Goal: Task Accomplishment & Management: Manage account settings

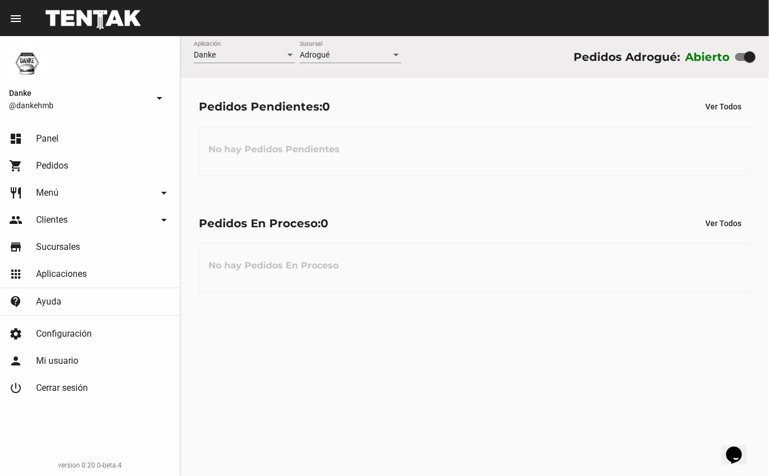
click at [382, 207] on div "Pedidos En Proceso: 0 Ver Todos No hay Pedidos En Proceso" at bounding box center [474, 252] width 589 height 116
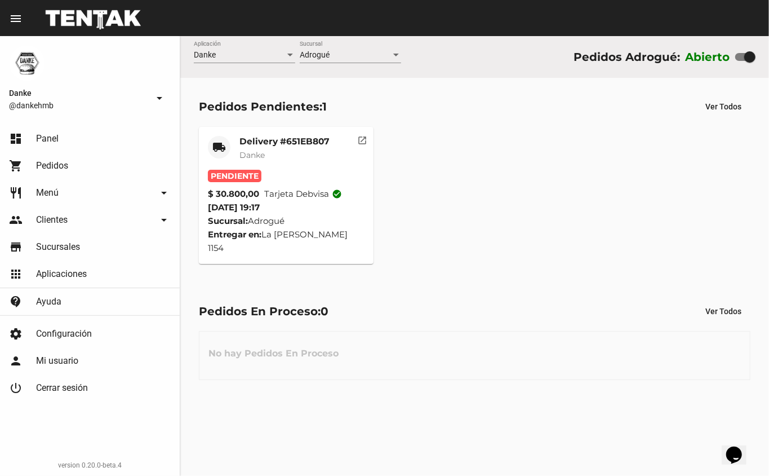
click at [285, 138] on mat-card-title "Delivery #651EB807" at bounding box center [285, 141] width 90 height 11
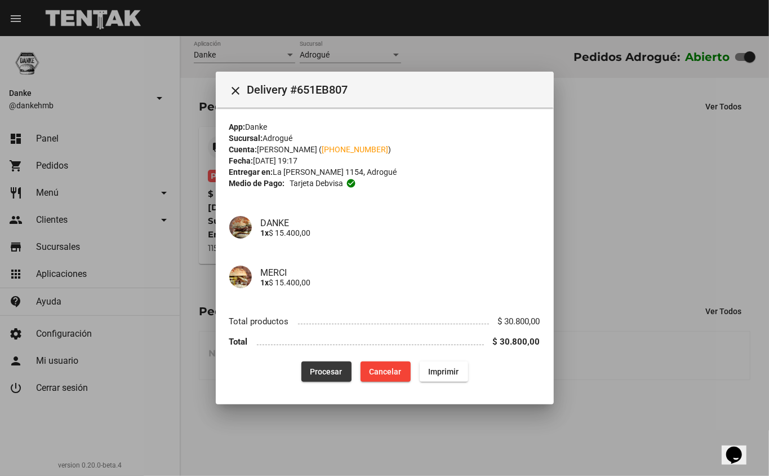
click at [339, 370] on span "Procesar" at bounding box center [327, 371] width 32 height 9
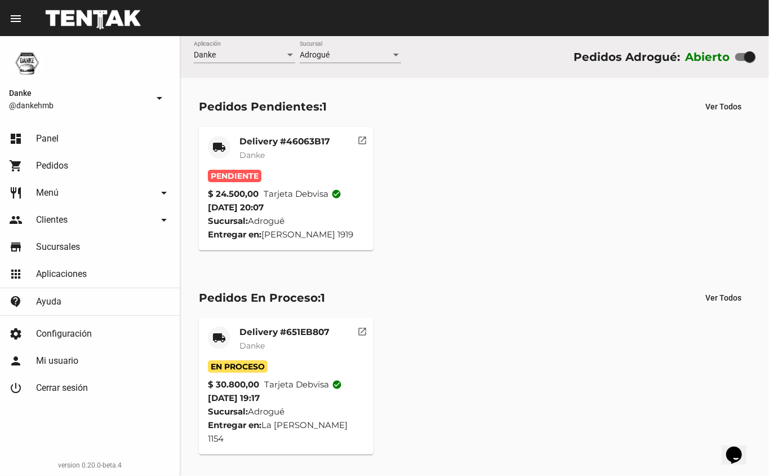
click at [281, 332] on mat-card-title "Delivery #651EB807" at bounding box center [285, 331] width 90 height 11
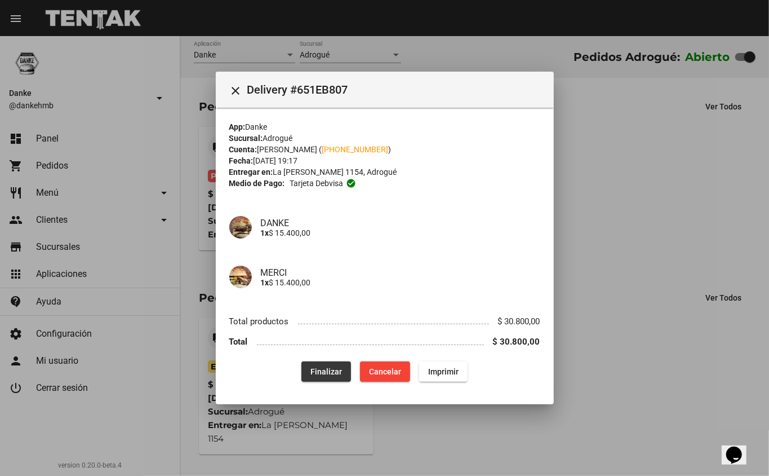
click at [344, 375] on button "Finalizar" at bounding box center [327, 371] width 50 height 20
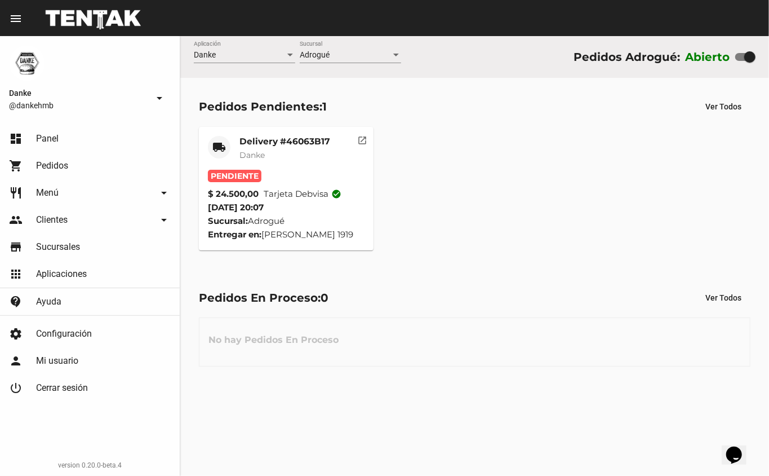
click at [309, 136] on mat-card-title "Delivery #46063B17" at bounding box center [285, 141] width 91 height 11
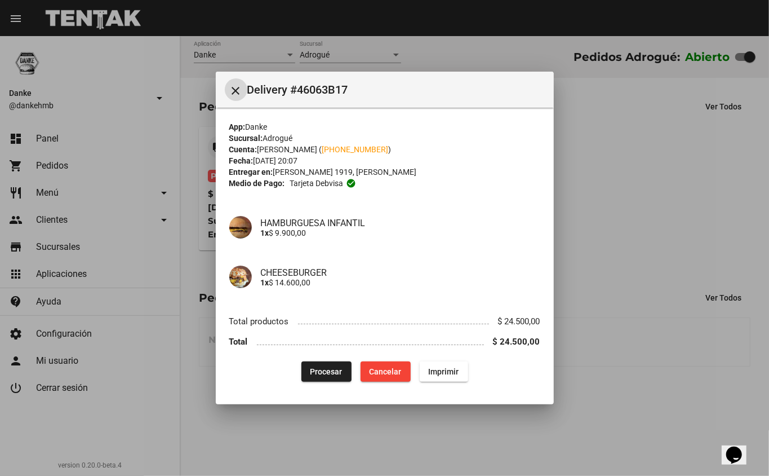
click at [349, 346] on li "Total $ 24.500,00" at bounding box center [384, 341] width 311 height 21
click at [593, 167] on div at bounding box center [384, 238] width 769 height 476
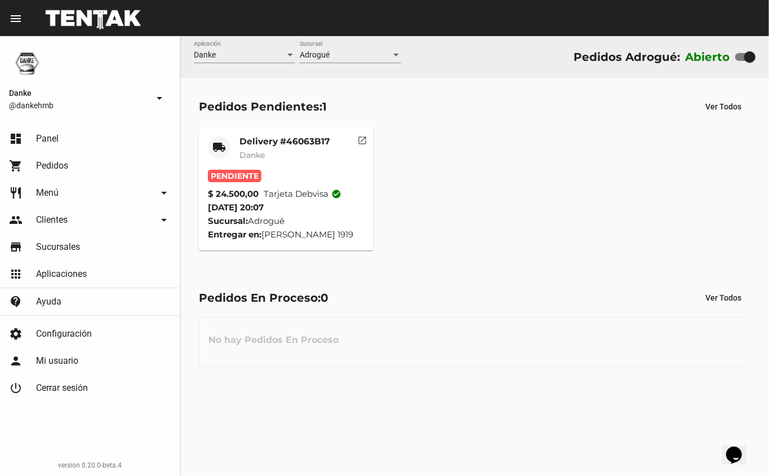
click at [338, 163] on mat-card-header "local_shipping Delivery #46063B17 Danke" at bounding box center [286, 153] width 157 height 34
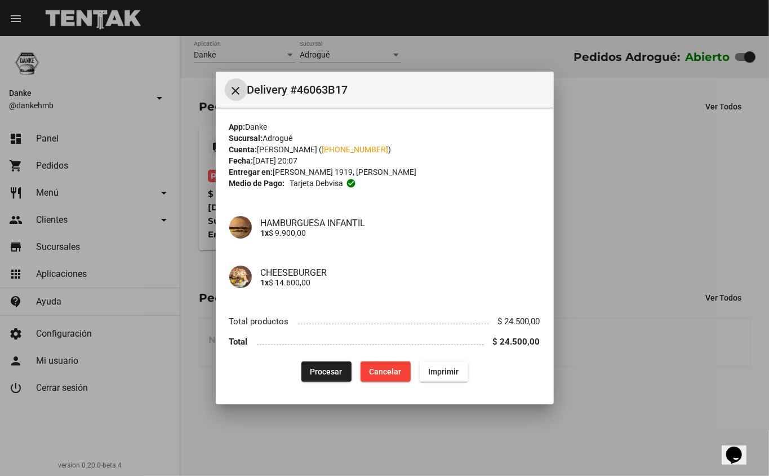
click at [418, 294] on div "CHEESEBURGER 1x $ 14.600,00" at bounding box center [384, 277] width 311 height 50
click at [402, 374] on button "Cancelar" at bounding box center [386, 371] width 50 height 20
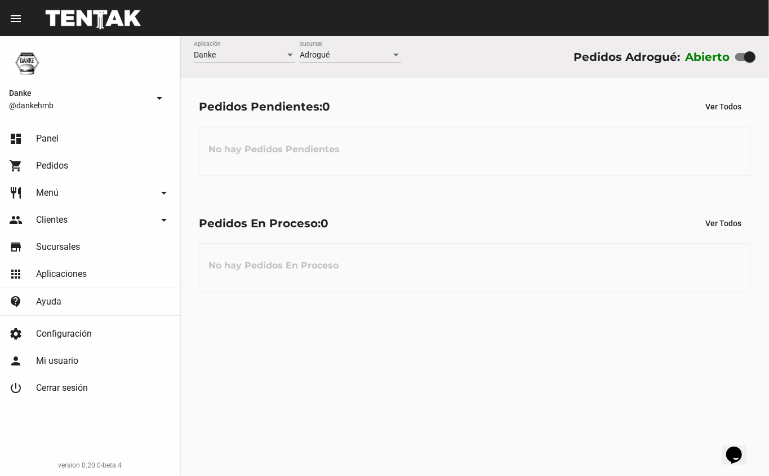
click at [39, 134] on span "Panel" at bounding box center [47, 138] width 23 height 11
click at [70, 161] on link "shopping_cart Pedidos" at bounding box center [90, 165] width 180 height 27
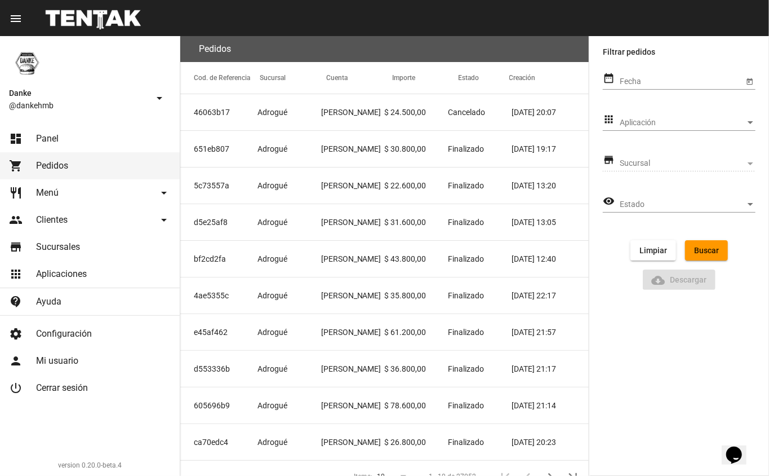
click at [145, 68] on div "Danke @dankehmb arrow_drop_down" at bounding box center [90, 78] width 180 height 85
click at [157, 61] on div "Danke @dankehmb arrow_drop_down" at bounding box center [90, 78] width 180 height 85
click at [76, 130] on link "dashboard Panel" at bounding box center [90, 138] width 180 height 27
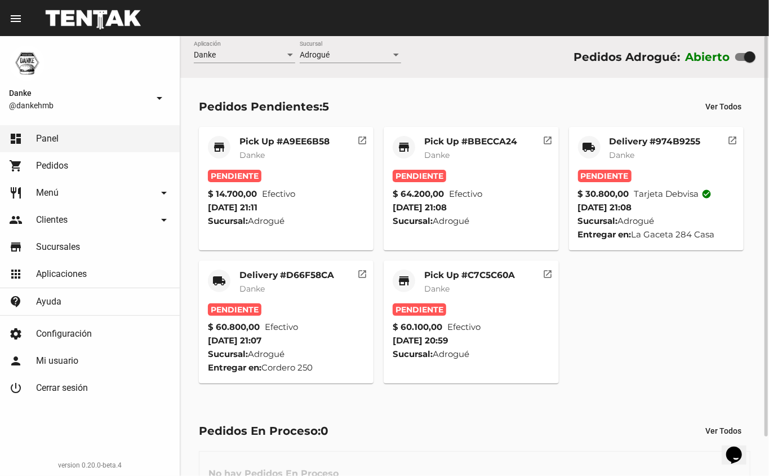
click at [516, 271] on mat-card-header "store Pick Up #C7C5C60A Danke" at bounding box center [471, 286] width 157 height 34
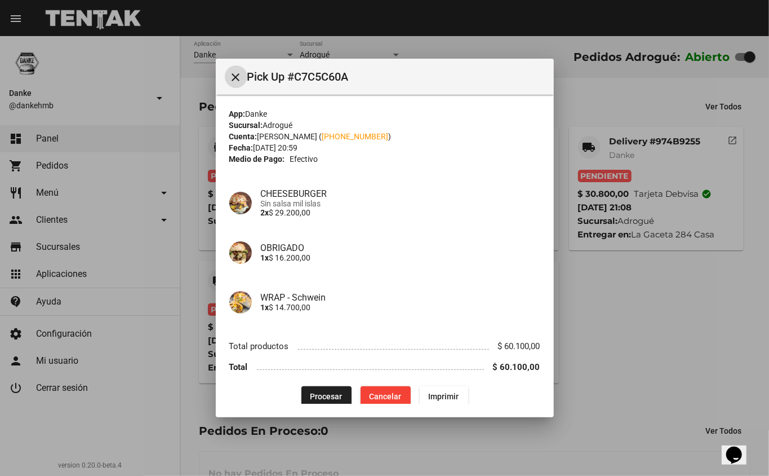
click at [318, 397] on span "Procesar" at bounding box center [327, 396] width 32 height 9
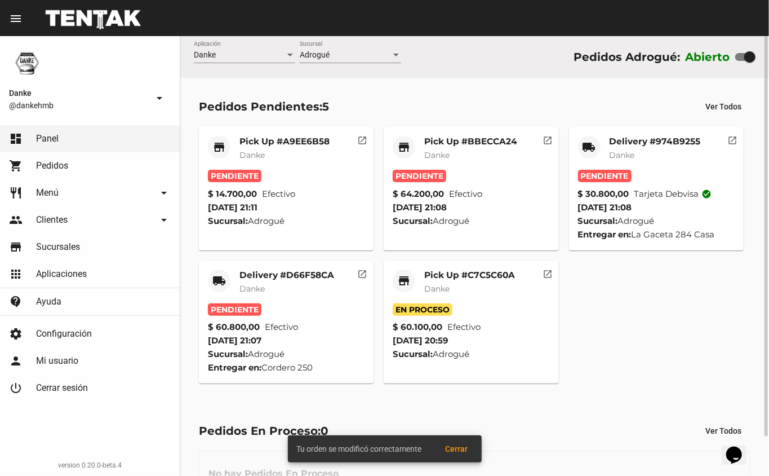
click at [444, 277] on mat-card-title "Pick Up #C7C5C60A" at bounding box center [469, 274] width 91 height 11
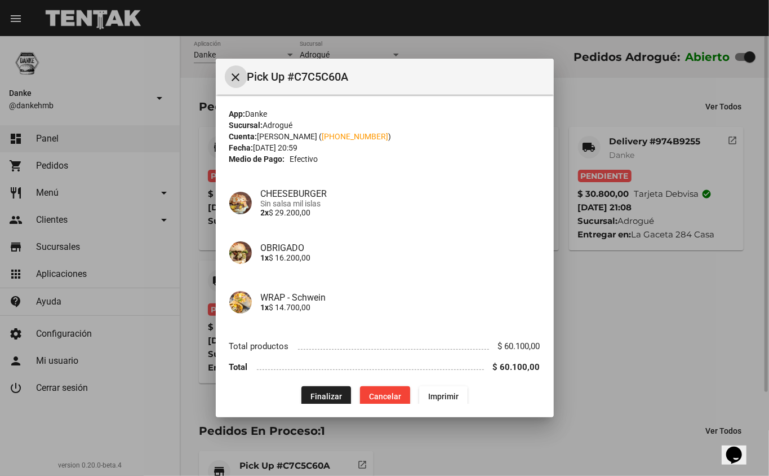
click at [601, 431] on div at bounding box center [384, 238] width 769 height 476
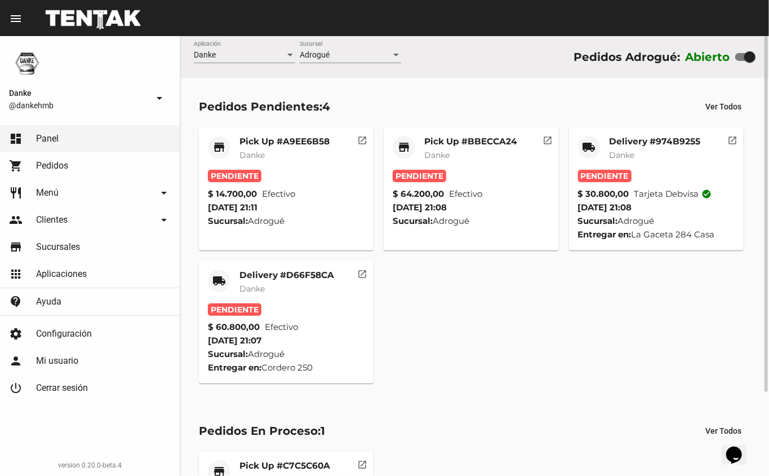
click at [460, 152] on mat-card-subtitle "Danke" at bounding box center [470, 154] width 93 height 11
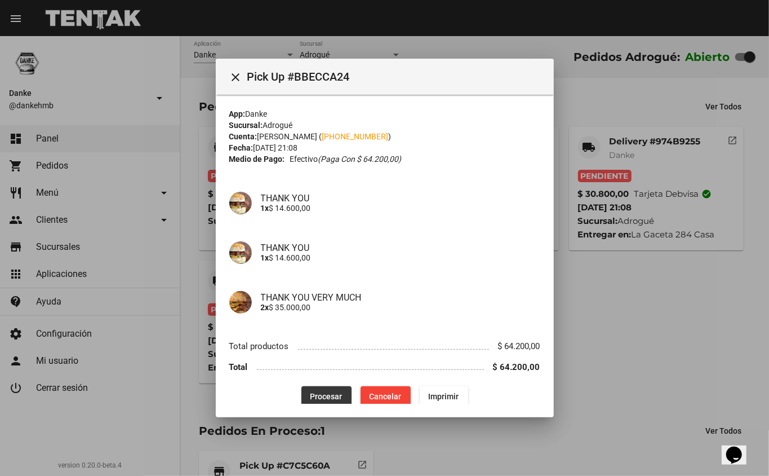
click at [320, 389] on button "Procesar" at bounding box center [327, 396] width 50 height 20
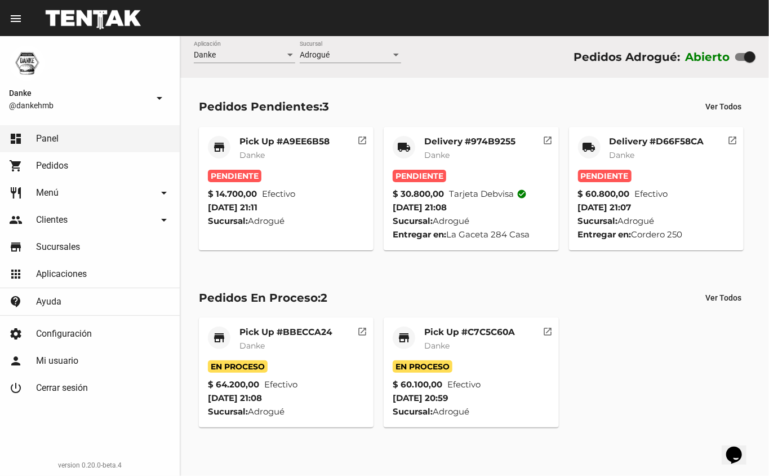
click at [283, 153] on mat-card-subtitle "Danke" at bounding box center [285, 154] width 90 height 11
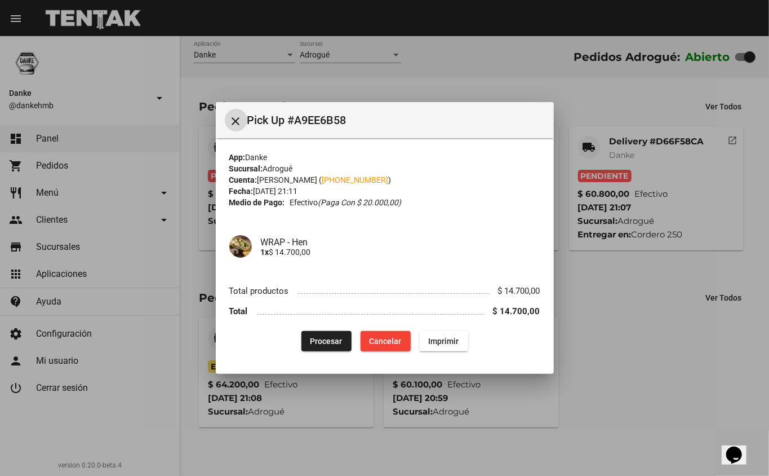
click at [325, 346] on button "Procesar" at bounding box center [327, 341] width 50 height 20
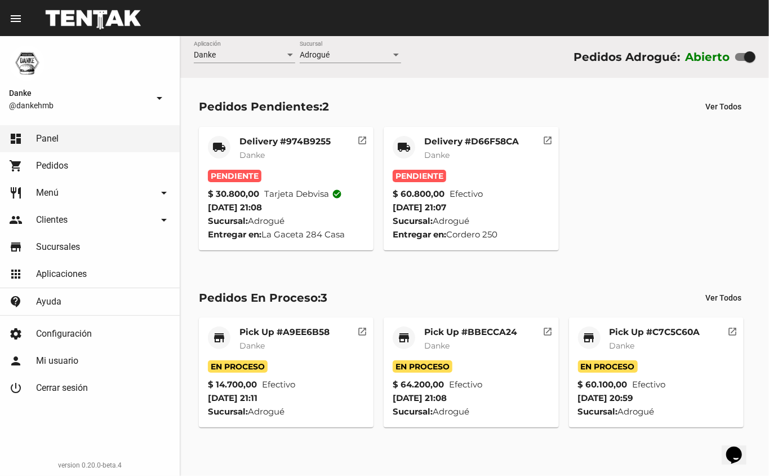
click at [455, 139] on mat-card-title "Delivery #D66F58CA" at bounding box center [471, 141] width 95 height 11
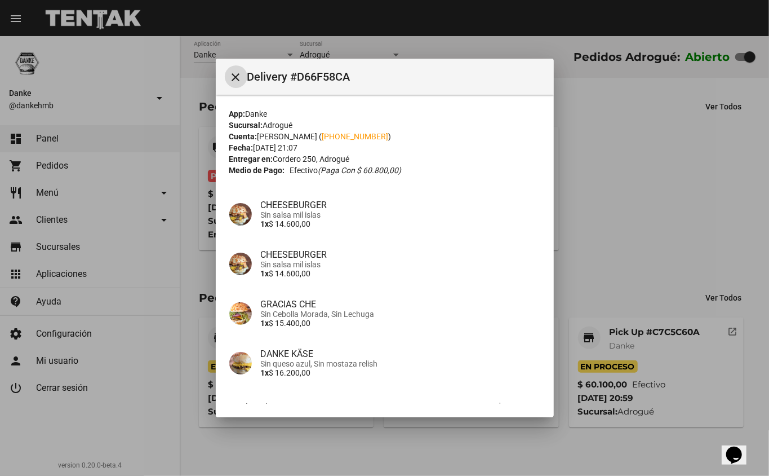
click at [641, 174] on div at bounding box center [384, 238] width 769 height 476
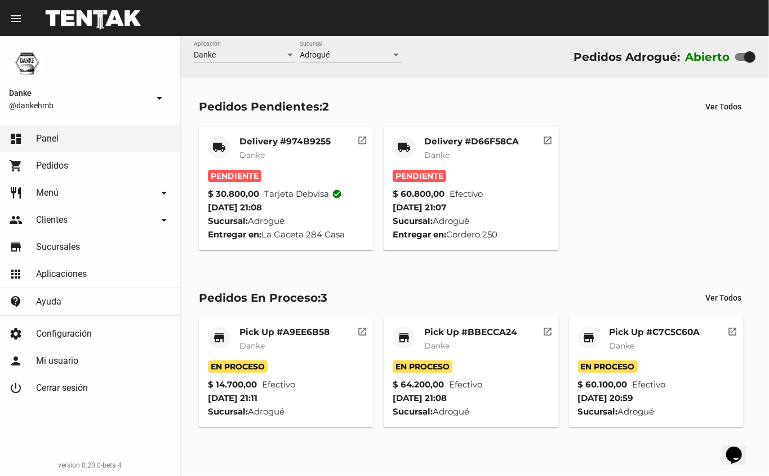
click at [275, 136] on mat-card-title "Delivery #974B9255" at bounding box center [285, 141] width 91 height 11
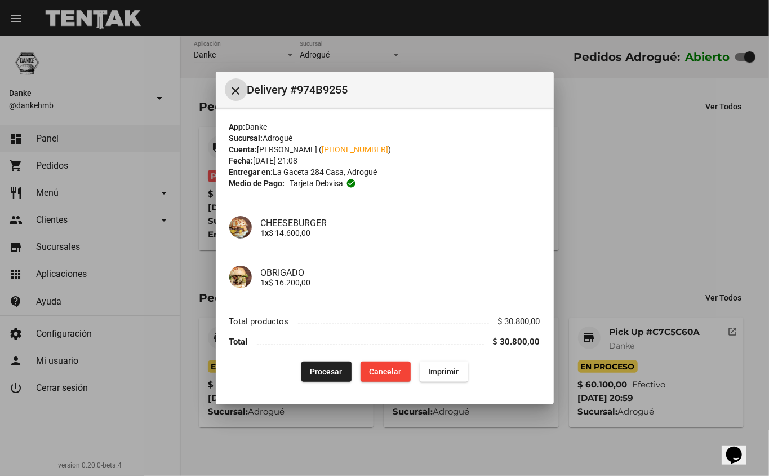
click at [635, 192] on div at bounding box center [384, 238] width 769 height 476
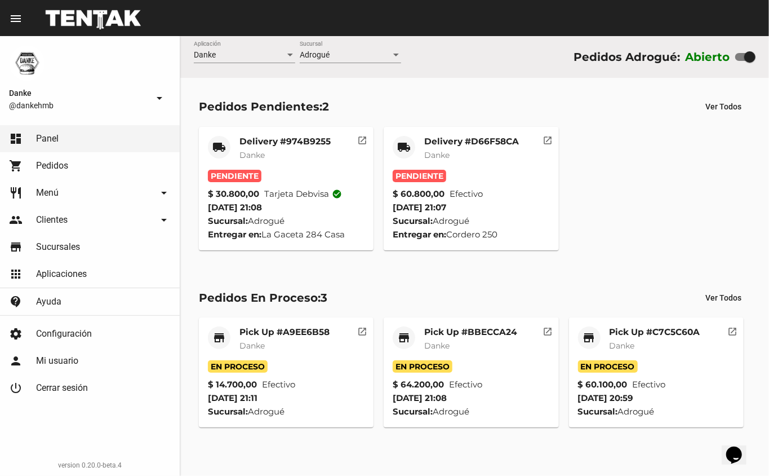
click at [446, 153] on span "Danke" at bounding box center [436, 155] width 25 height 10
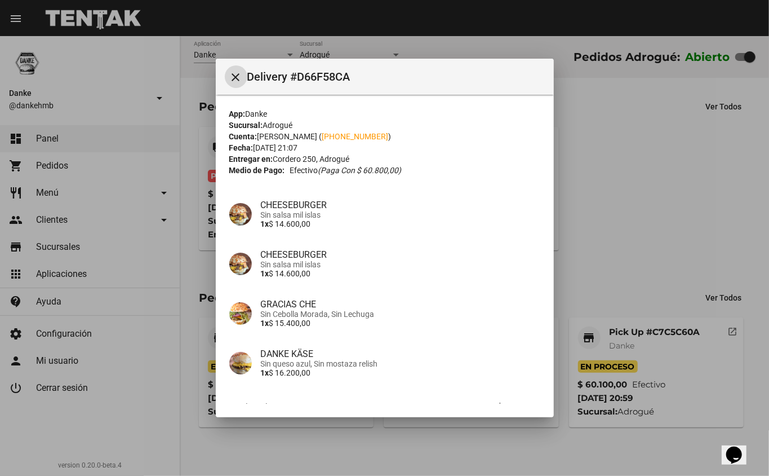
click at [600, 172] on div at bounding box center [384, 238] width 769 height 476
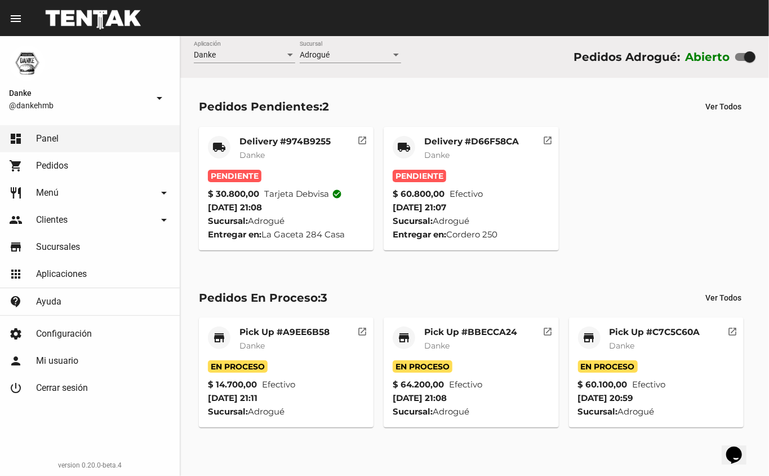
click at [278, 139] on mat-card-title "Delivery #974B9255" at bounding box center [285, 141] width 91 height 11
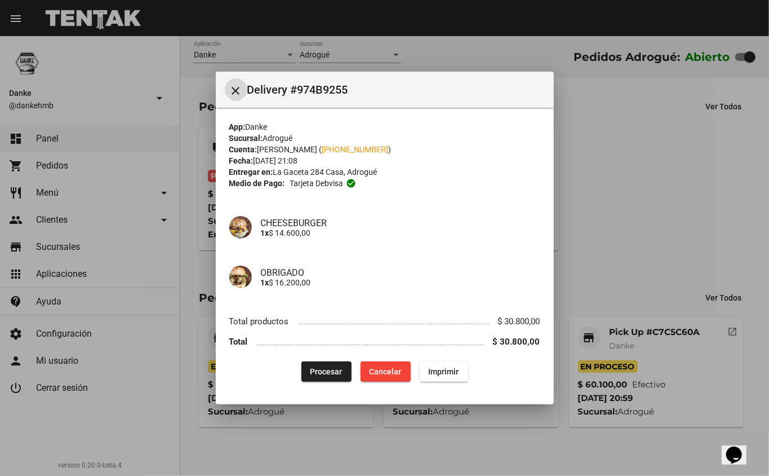
click at [384, 371] on span "Cancelar" at bounding box center [386, 371] width 32 height 9
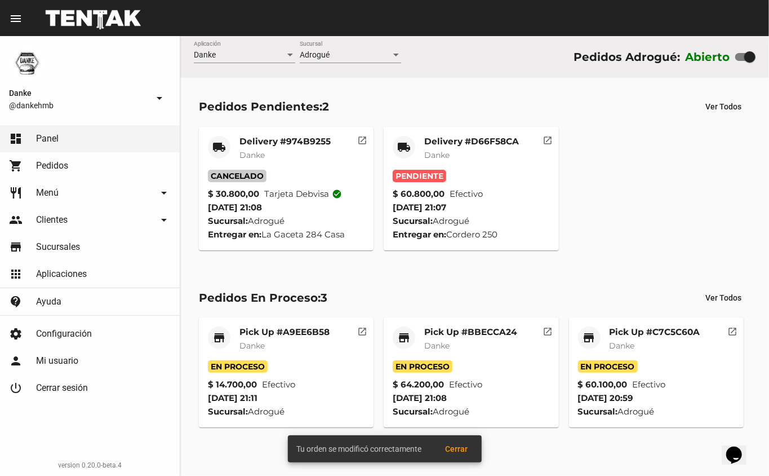
click at [472, 136] on mat-card-title "Delivery #D66F58CA" at bounding box center [471, 141] width 95 height 11
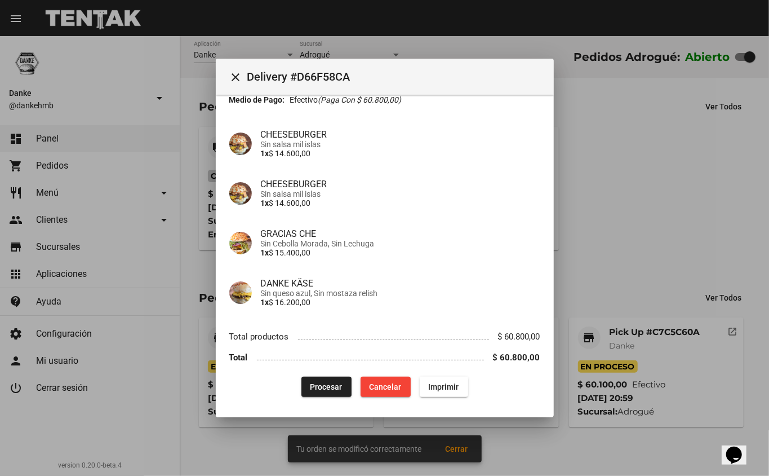
scroll to position [73, 0]
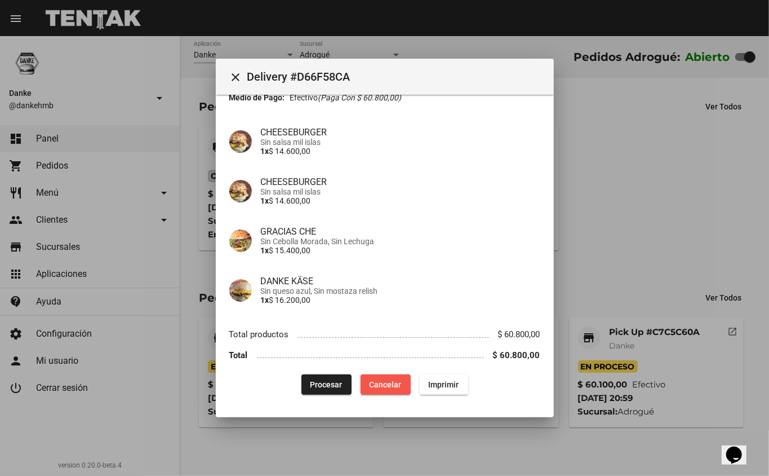
click at [384, 387] on span "Cancelar" at bounding box center [386, 384] width 32 height 9
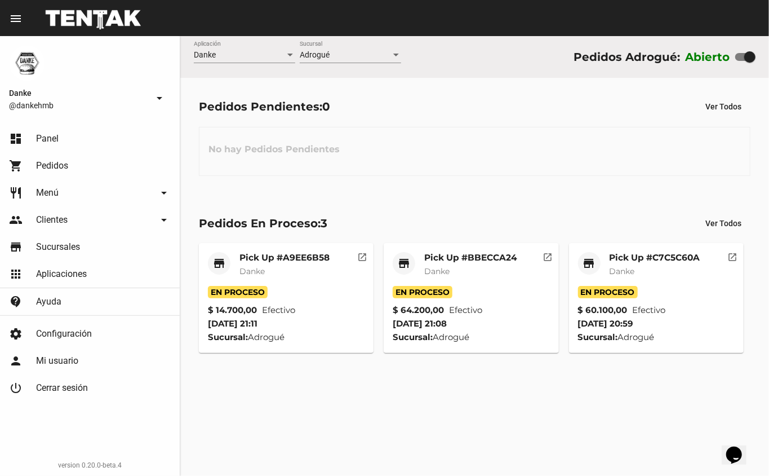
click at [681, 266] on mat-card-subtitle "Danke" at bounding box center [655, 270] width 91 height 11
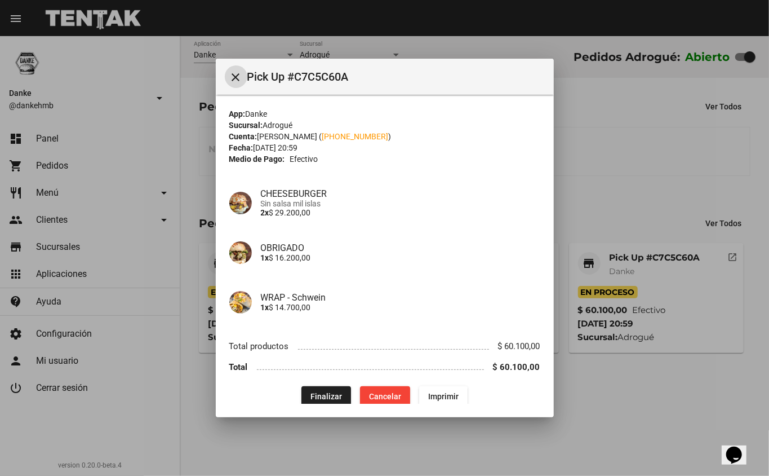
click at [336, 393] on button "Finalizar" at bounding box center [327, 396] width 50 height 20
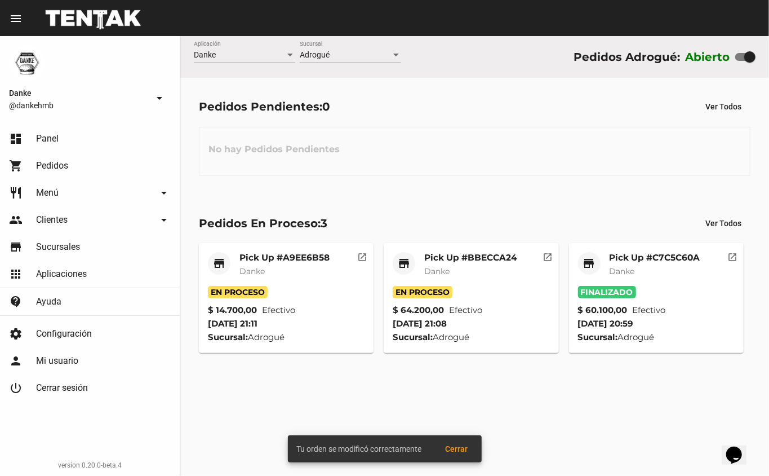
click at [453, 264] on div "Pick Up #BBECCA24 Danke" at bounding box center [470, 269] width 93 height 34
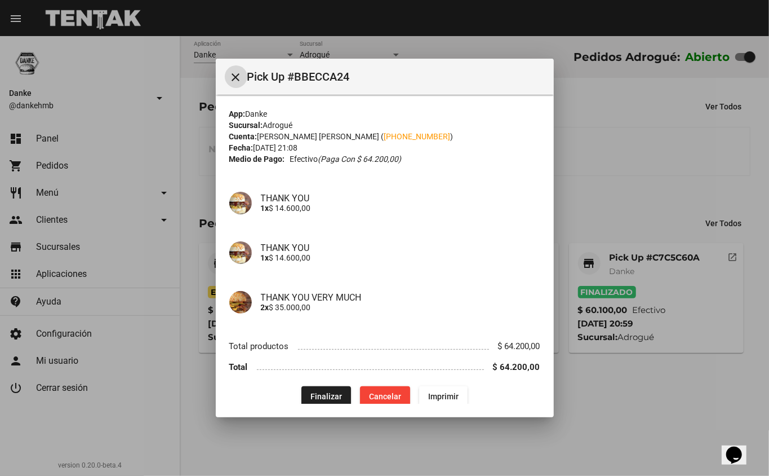
click at [583, 179] on div at bounding box center [384, 238] width 769 height 476
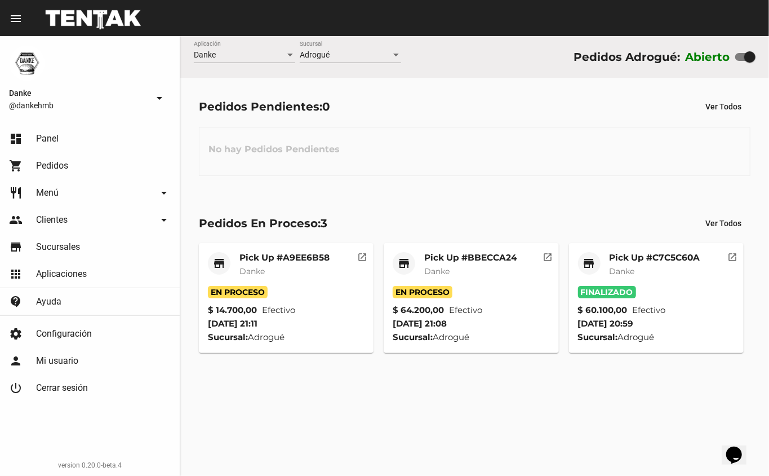
click at [308, 254] on mat-card-title "Pick Up #A9EE6B58" at bounding box center [285, 257] width 90 height 11
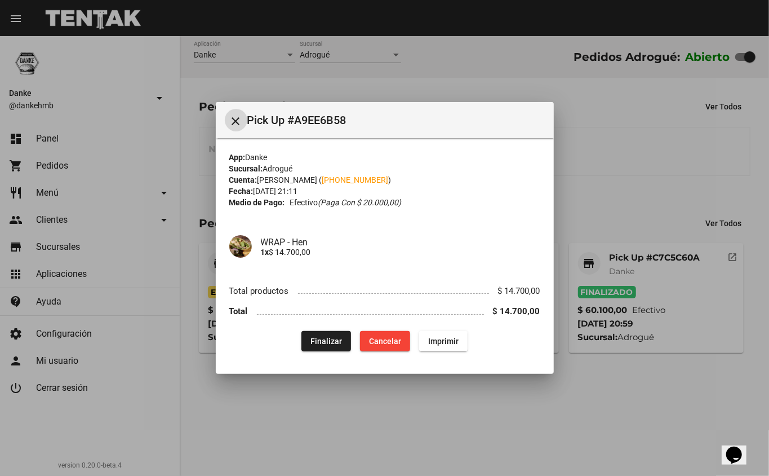
click at [326, 331] on button "Finalizar" at bounding box center [327, 341] width 50 height 20
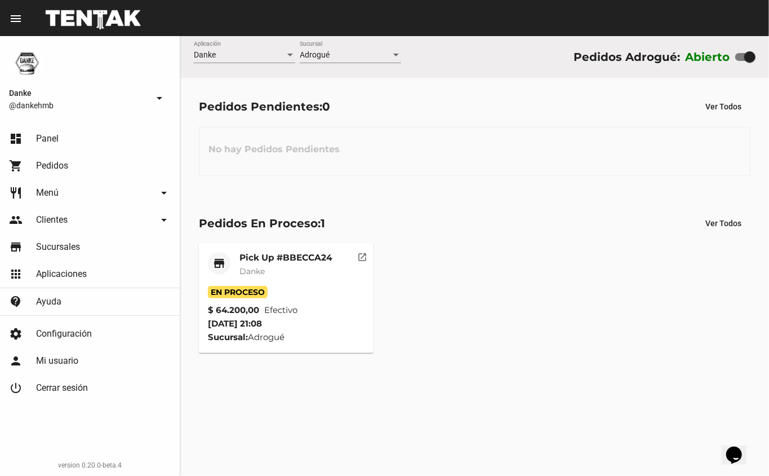
click at [79, 134] on link "dashboard Panel" at bounding box center [90, 138] width 180 height 27
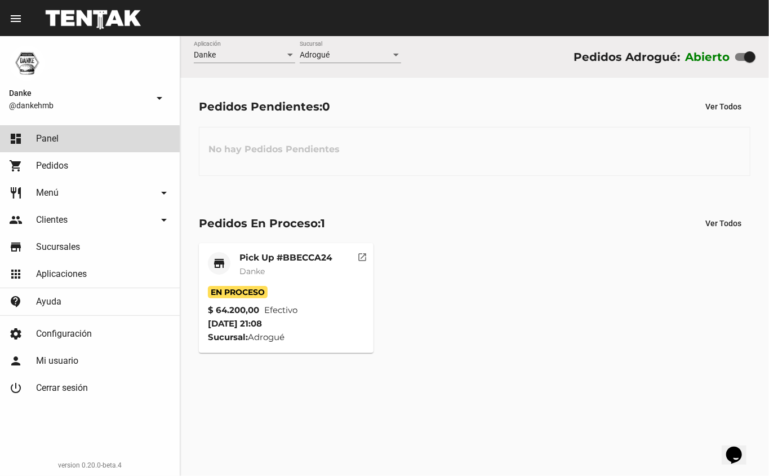
click at [84, 141] on link "dashboard Panel" at bounding box center [90, 138] width 180 height 27
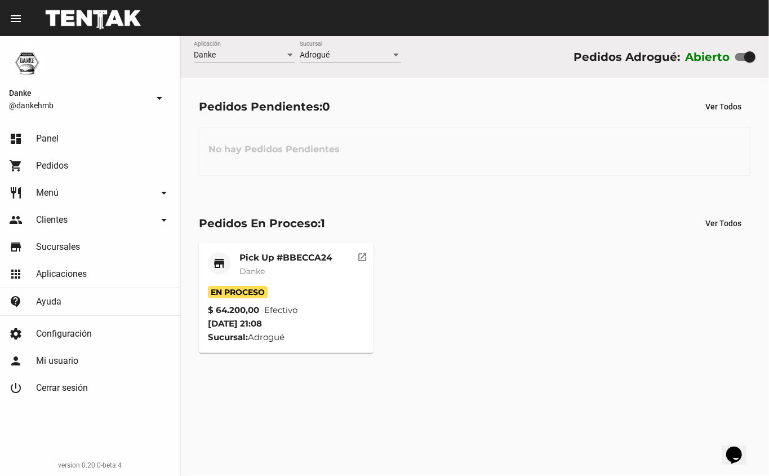
click at [84, 141] on link "dashboard Panel" at bounding box center [90, 138] width 180 height 27
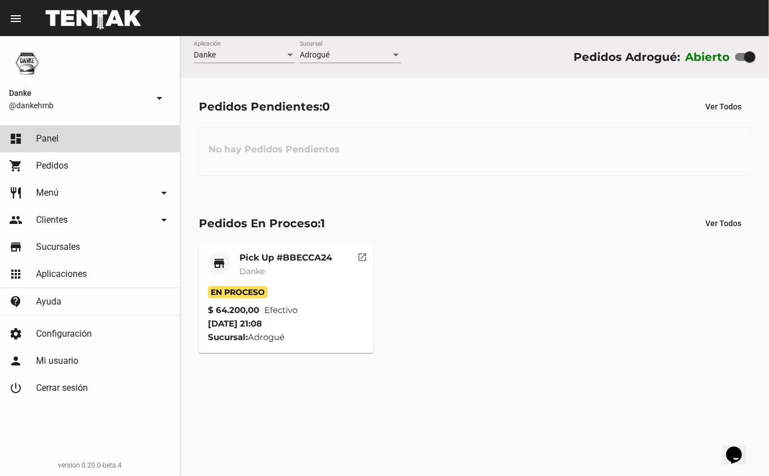
click at [84, 141] on link "dashboard Panel" at bounding box center [90, 138] width 180 height 27
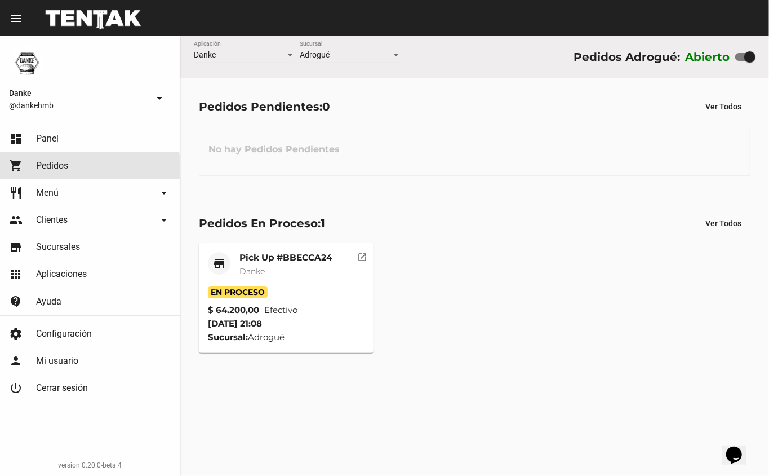
click at [77, 170] on link "shopping_cart Pedidos" at bounding box center [90, 165] width 180 height 27
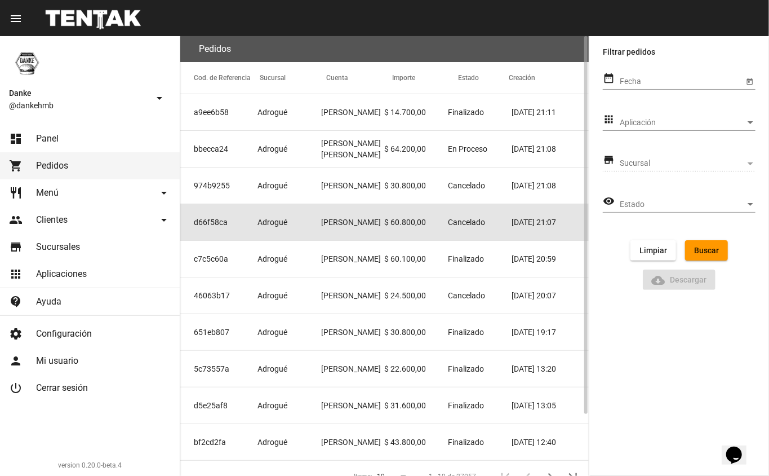
click at [281, 228] on mat-cell "Adrogué" at bounding box center [290, 222] width 64 height 36
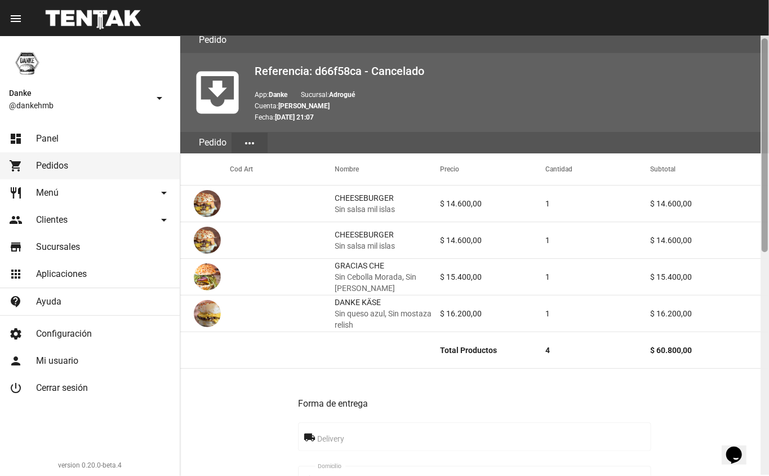
click at [765, 76] on div at bounding box center [765, 145] width 6 height 214
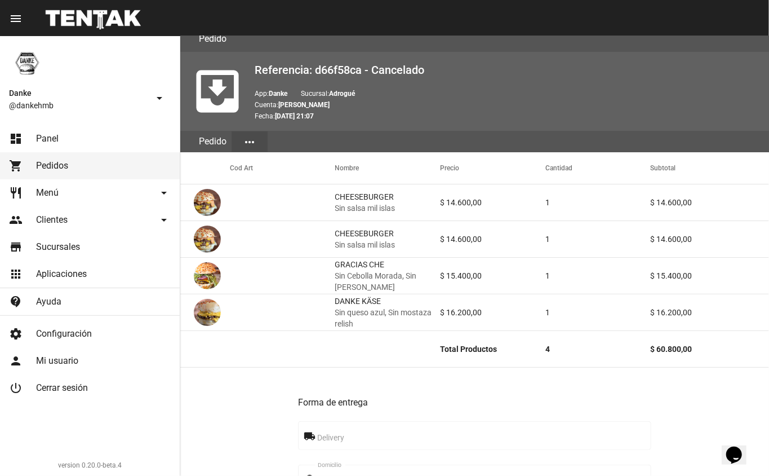
click at [69, 95] on span "Danke" at bounding box center [78, 93] width 139 height 14
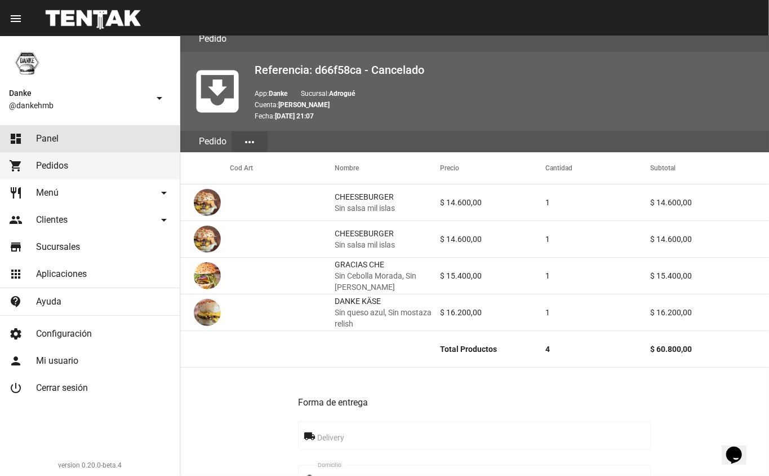
click at [68, 135] on link "dashboard Panel" at bounding box center [90, 138] width 180 height 27
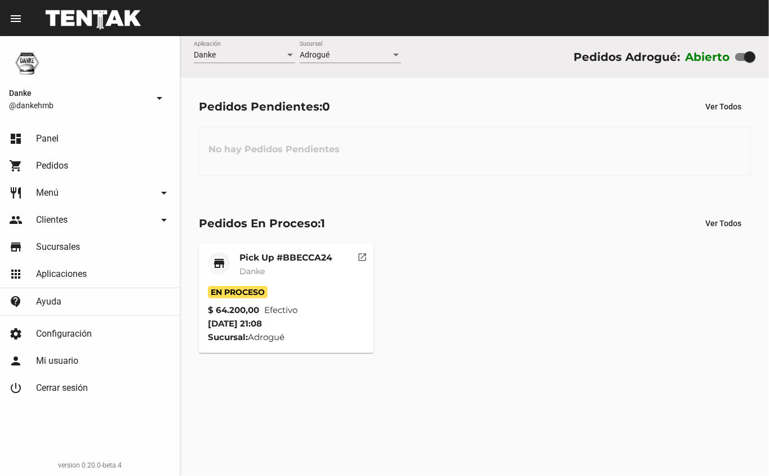
click at [285, 253] on mat-card-title "Pick Up #BBECCA24" at bounding box center [286, 257] width 93 height 11
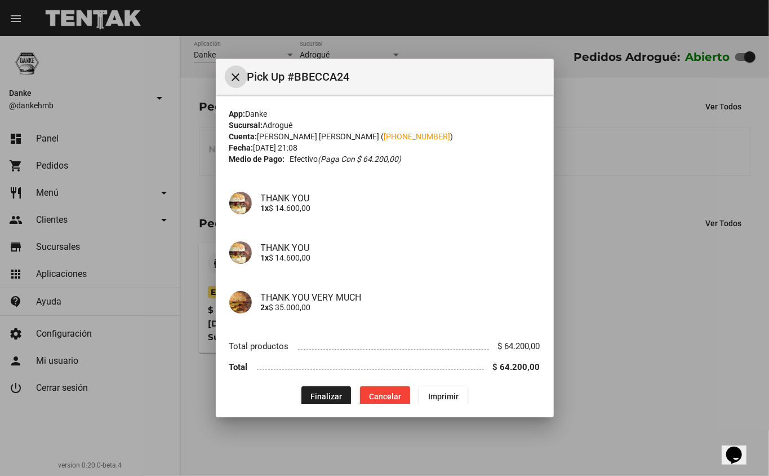
click at [332, 397] on span "Finalizar" at bounding box center [327, 396] width 32 height 9
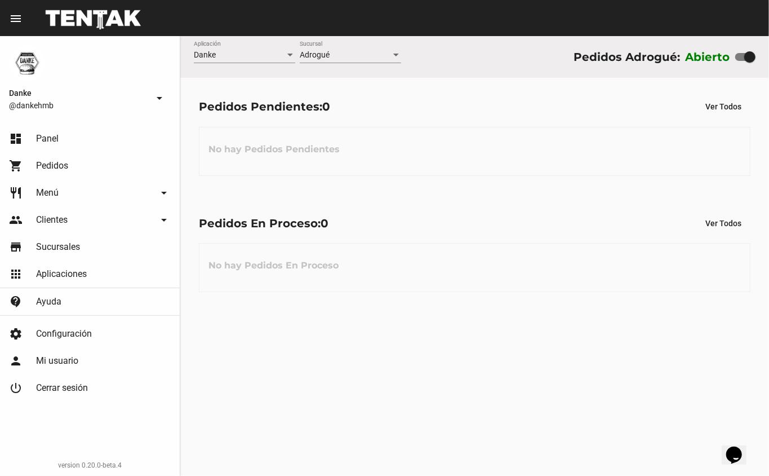
click at [63, 148] on link "dashboard Panel" at bounding box center [90, 138] width 180 height 27
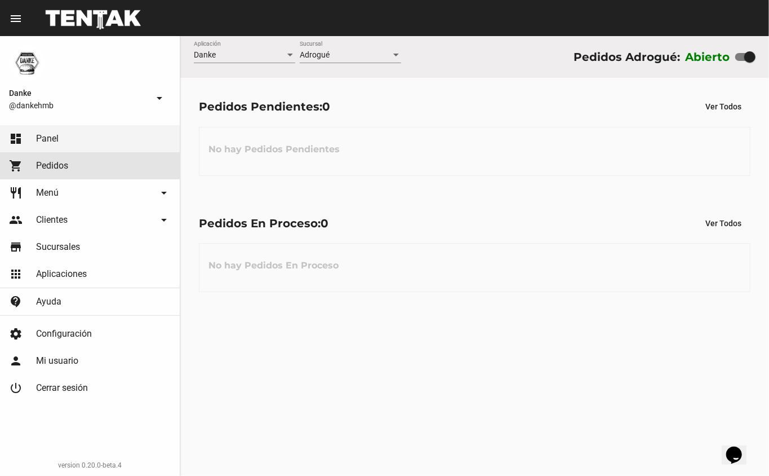
click at [59, 163] on span "Pedidos" at bounding box center [52, 165] width 32 height 11
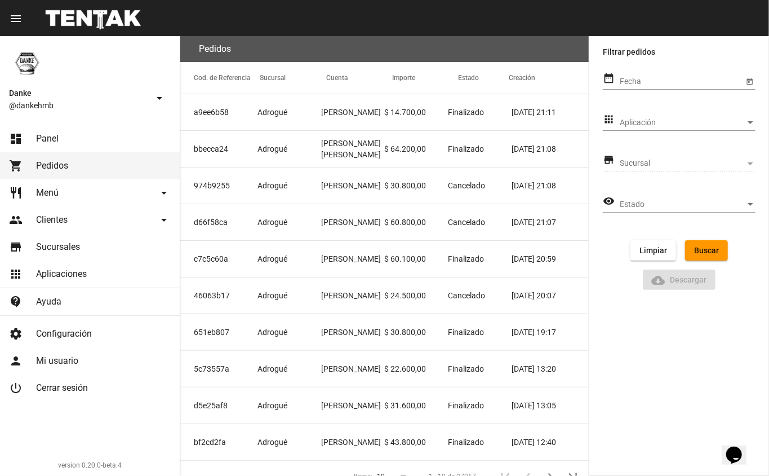
click at [60, 130] on link "dashboard Panel" at bounding box center [90, 138] width 180 height 27
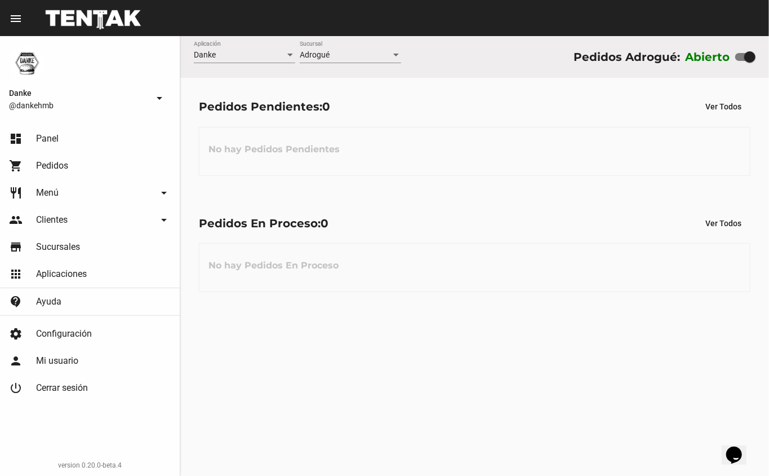
click at [336, 202] on div "Pedidos En Proceso: 0 Ver Todos No hay Pedidos En Proceso" at bounding box center [474, 252] width 589 height 116
click at [749, 54] on div at bounding box center [750, 56] width 11 height 11
click at [741, 61] on input "checkbox" at bounding box center [741, 61] width 1 height 1
checkbox input "false"
click at [87, 143] on link "dashboard Panel" at bounding box center [90, 138] width 180 height 27
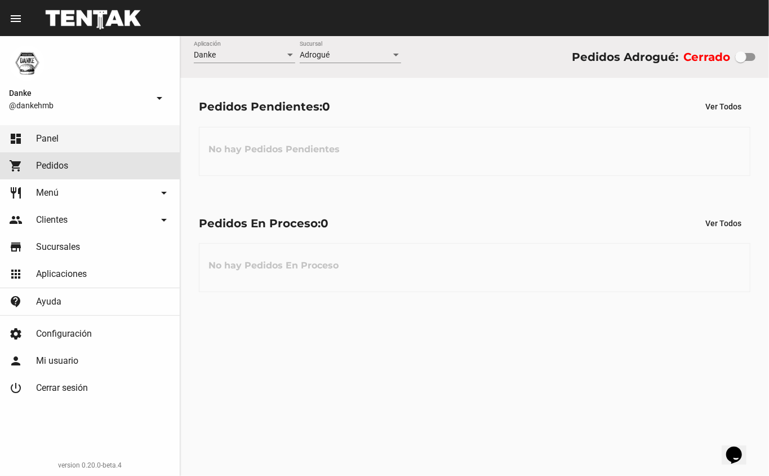
click at [68, 163] on span "Pedidos" at bounding box center [52, 165] width 32 height 11
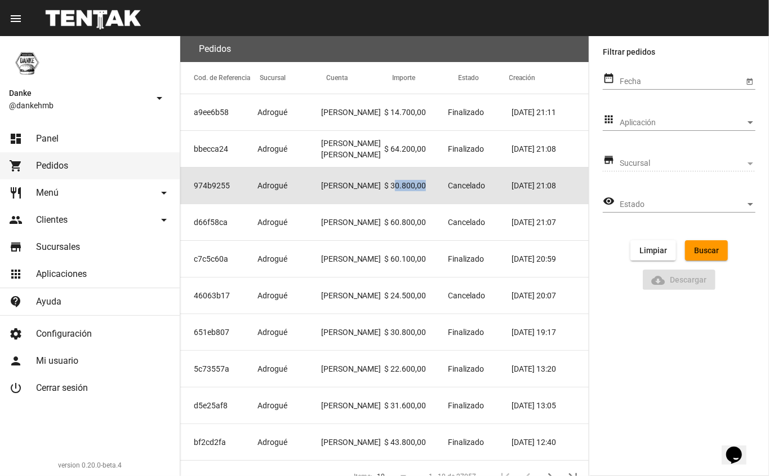
click at [55, 140] on span "Panel" at bounding box center [47, 138] width 23 height 11
